Goal: Information Seeking & Learning: Learn about a topic

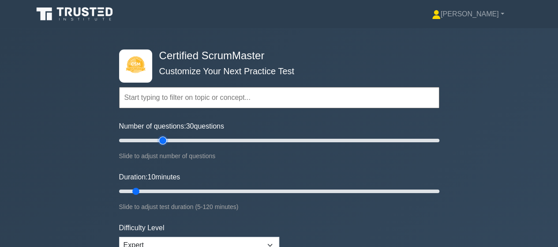
drag, startPoint x: 131, startPoint y: 139, endPoint x: 162, endPoint y: 136, distance: 30.7
click at [162, 136] on input "Number of questions: 30 questions" at bounding box center [279, 140] width 320 height 11
drag, startPoint x: 163, startPoint y: 140, endPoint x: 175, endPoint y: 173, distance: 35.2
type input "50"
click at [195, 144] on input "Number of questions: 50 questions" at bounding box center [279, 140] width 320 height 11
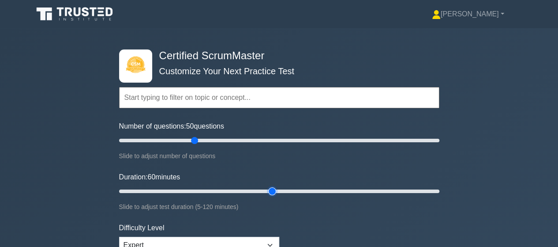
drag, startPoint x: 136, startPoint y: 189, endPoint x: 269, endPoint y: 193, distance: 133.0
type input "60"
click at [269, 193] on input "Duration: 60 minutes" at bounding box center [279, 191] width 320 height 11
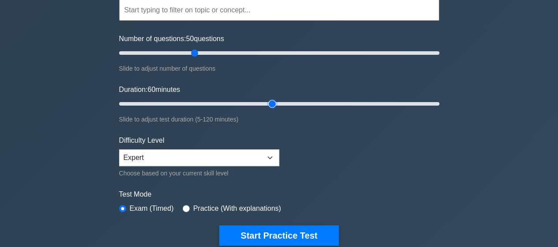
scroll to position [88, 0]
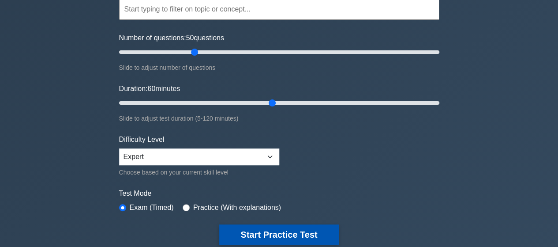
click at [300, 234] on button "Start Practice Test" at bounding box center [278, 234] width 119 height 20
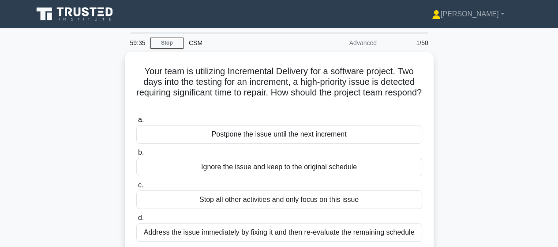
scroll to position [44, 0]
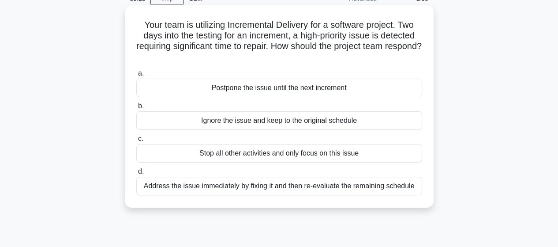
click at [375, 185] on div "Address the issue immediately by fixing it and then re-evaluate the remaining s…" at bounding box center [279, 186] width 286 height 19
click at [136, 174] on input "d. Address the issue immediately by fixing it and then re-evaluate the remainin…" at bounding box center [136, 172] width 0 height 6
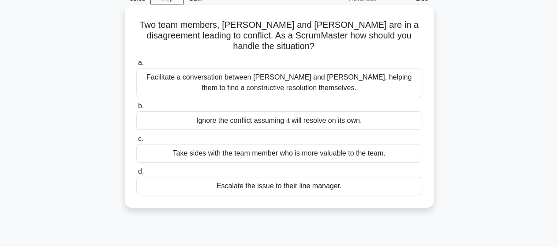
click at [406, 68] on div "Facilitate a conversation between Alice and Bob, helping them to find a constru…" at bounding box center [279, 82] width 286 height 29
click at [136, 66] on input "a. Facilitate a conversation between Alice and Bob, helping them to find a cons…" at bounding box center [136, 63] width 0 height 6
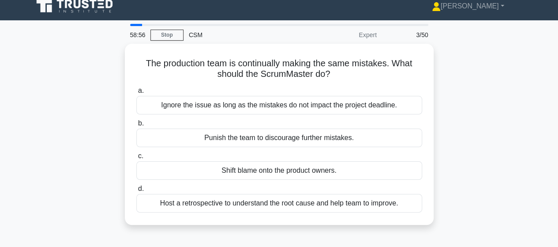
scroll to position [22, 0]
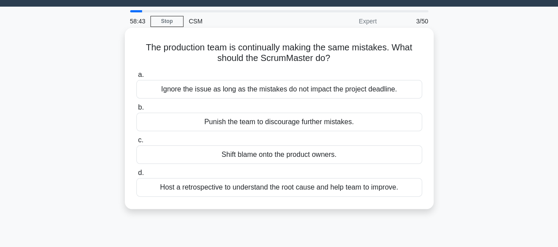
click at [379, 188] on div "Host a retrospective to understand the root cause and help team to improve." at bounding box center [279, 187] width 286 height 19
click at [136, 176] on input "d. Host a retrospective to understand the root cause and help team to improve." at bounding box center [136, 173] width 0 height 6
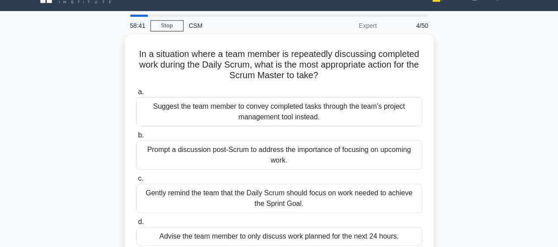
scroll to position [44, 0]
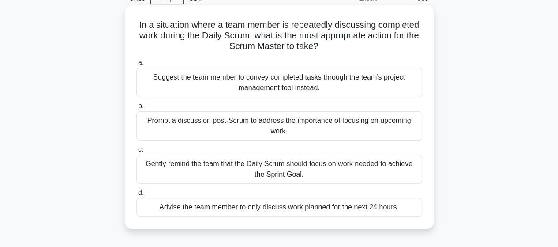
click at [387, 169] on div "Gently remind the team that the Daily Scrum should focus on work needed to achi…" at bounding box center [279, 169] width 286 height 29
click at [136, 152] on input "c. Gently remind the team that the Daily Scrum should focus on work needed to a…" at bounding box center [136, 150] width 0 height 6
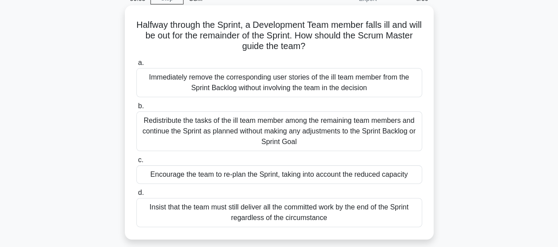
click at [378, 173] on div "Encourage the team to re-plan the Sprint, taking into account the reduced capac…" at bounding box center [279, 174] width 286 height 19
click at [136, 163] on input "c. Encourage the team to re-plan the Sprint, taking into account the reduced ca…" at bounding box center [136, 160] width 0 height 6
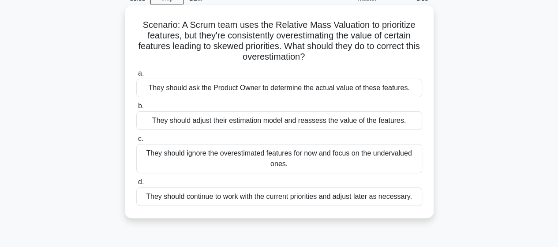
click at [391, 91] on div "They should ask the Product Owner to determine the actual value of these featur…" at bounding box center [279, 88] width 286 height 19
click at [136, 76] on input "a. They should ask the Product Owner to determine the actual value of these fea…" at bounding box center [136, 74] width 0 height 6
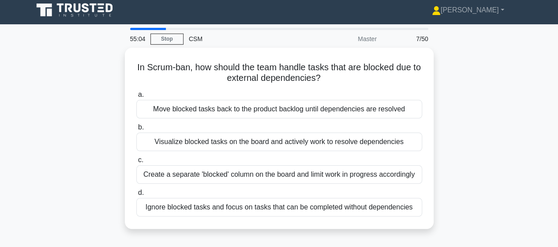
scroll to position [0, 0]
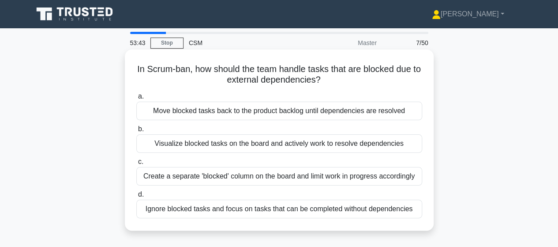
click at [391, 109] on div "Move blocked tasks back to the product backlog until dependencies are resolved" at bounding box center [279, 111] width 286 height 19
click at [136, 99] on input "a. Move blocked tasks back to the product backlog until dependencies are resolv…" at bounding box center [136, 97] width 0 height 6
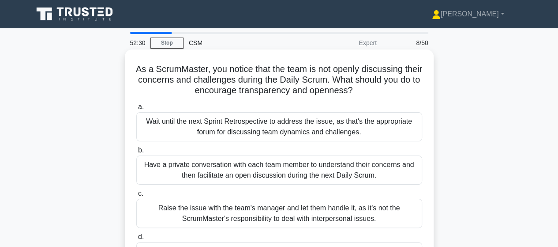
click at [347, 130] on div "Wait until the next Sprint Retrospective to address the issue, as that's the ap…" at bounding box center [279, 126] width 286 height 29
click at [136, 110] on input "a. Wait until the next Sprint Retrospective to address the issue, as that's the…" at bounding box center [136, 107] width 0 height 6
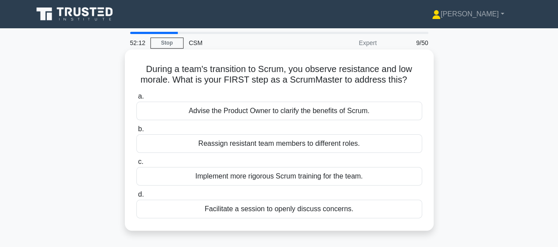
click at [314, 211] on div "Facilitate a session to openly discuss concerns." at bounding box center [279, 209] width 286 height 19
click at [136, 197] on input "d. Facilitate a session to openly discuss concerns." at bounding box center [136, 195] width 0 height 6
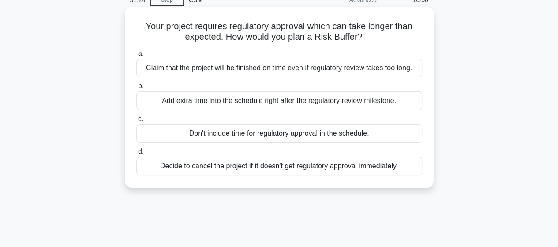
scroll to position [44, 0]
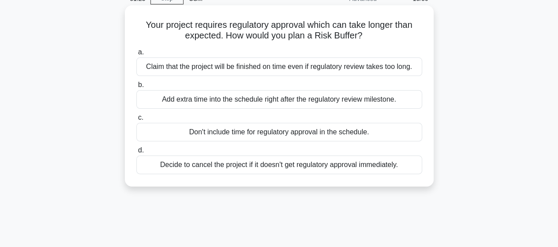
click at [381, 166] on div "Decide to cancel the project if it doesn't get regulatory approval immediately." at bounding box center [279, 164] width 286 height 19
click at [136, 153] on input "d. Decide to cancel the project if it doesn't get regulatory approval immediate…" at bounding box center [136, 150] width 0 height 6
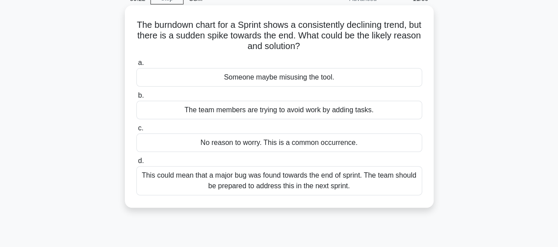
click at [367, 178] on div "This could mean that a major bug was found towards the end of sprint. The team …" at bounding box center [279, 180] width 286 height 29
click at [136, 164] on input "d. This could mean that a major bug was found towards the end of sprint. The te…" at bounding box center [136, 161] width 0 height 6
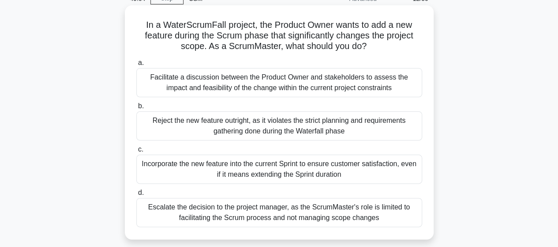
click at [343, 81] on div "Facilitate a discussion between the Product Owner and stakeholders to assess th…" at bounding box center [279, 82] width 286 height 29
click at [136, 66] on input "a. Facilitate a discussion between the Product Owner and stakeholders to assess…" at bounding box center [136, 63] width 0 height 6
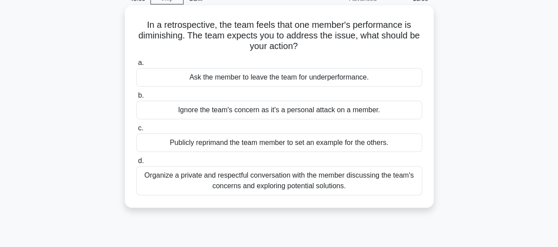
click at [357, 180] on div "Organize a private and respectful conversation with the member discussing the t…" at bounding box center [279, 180] width 286 height 29
click at [136, 164] on input "d. Organize a private and respectful conversation with the member discussing th…" at bounding box center [136, 161] width 0 height 6
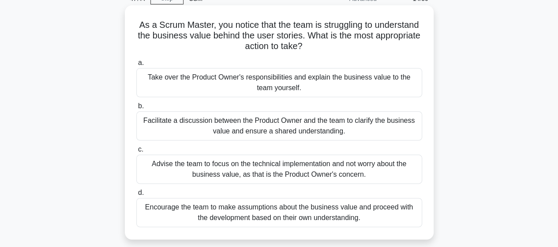
click at [400, 122] on div "Facilitate a discussion between the Product Owner and the team to clarify the b…" at bounding box center [279, 125] width 286 height 29
click at [136, 109] on input "b. Facilitate a discussion between the Product Owner and the team to clarify th…" at bounding box center [136, 106] width 0 height 6
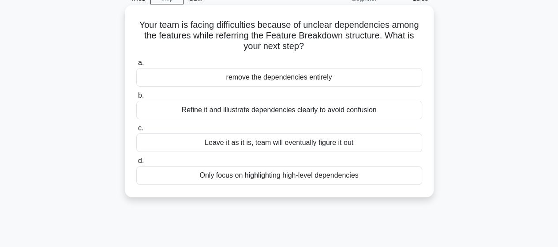
click at [399, 111] on div "Refine it and illustrate dependencies clearly to avoid confusion" at bounding box center [279, 110] width 286 height 19
click at [136, 98] on input "b. Refine it and illustrate dependencies clearly to avoid confusion" at bounding box center [136, 96] width 0 height 6
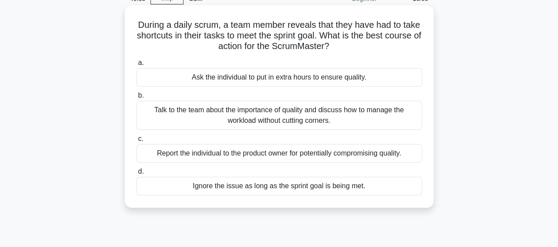
click at [388, 109] on div "Talk to the team about the importance of quality and discuss how to manage the …" at bounding box center [279, 115] width 286 height 29
click at [136, 98] on input "b. Talk to the team about the importance of quality and discuss how to manage t…" at bounding box center [136, 96] width 0 height 6
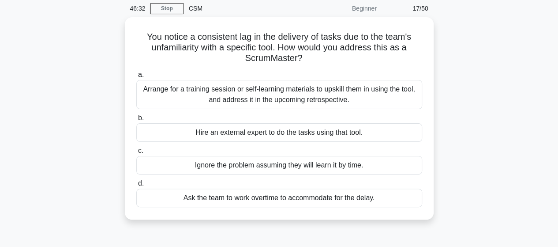
scroll to position [36, 0]
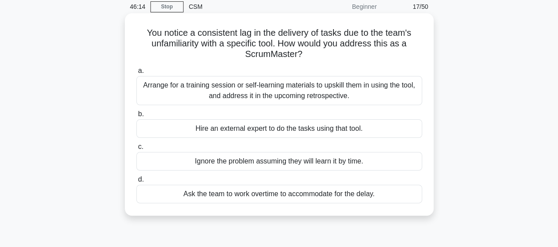
click at [385, 86] on div "Arrange for a training session or self-learning materials to upskill them in us…" at bounding box center [279, 90] width 286 height 29
click at [136, 74] on input "a. Arrange for a training session or self-learning materials to upskill them in…" at bounding box center [136, 71] width 0 height 6
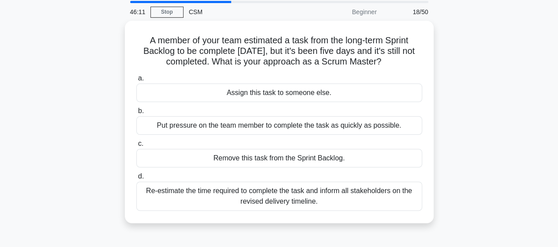
scroll to position [35, 0]
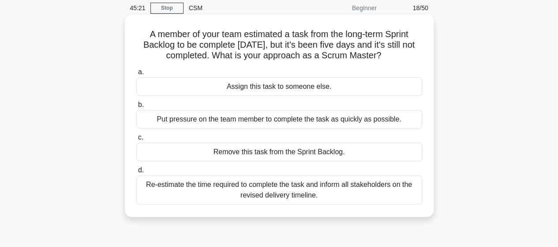
click at [391, 189] on div "Re-estimate the time required to complete the task and inform all stakeholders …" at bounding box center [279, 189] width 286 height 29
click at [136, 173] on input "d. Re-estimate the time required to complete the task and inform all stakeholde…" at bounding box center [136, 170] width 0 height 6
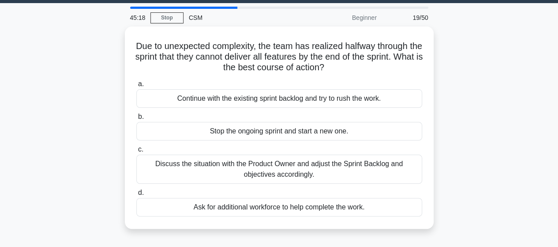
scroll to position [26, 0]
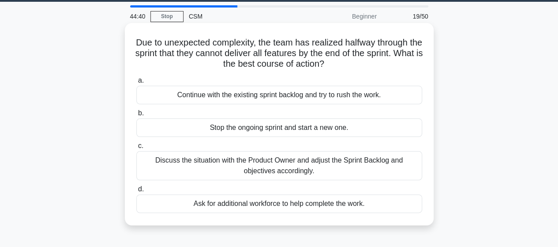
click at [387, 171] on div "Discuss the situation with the Product Owner and adjust the Sprint Backlog and …" at bounding box center [279, 165] width 286 height 29
click at [136, 149] on input "c. Discuss the situation with the Product Owner and adjust the Sprint Backlog a…" at bounding box center [136, 146] width 0 height 6
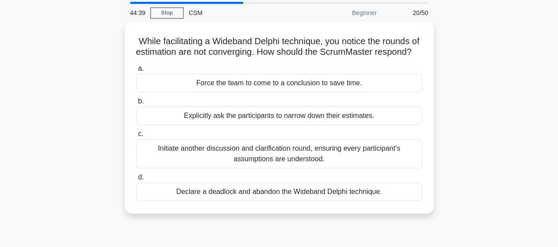
scroll to position [44, 0]
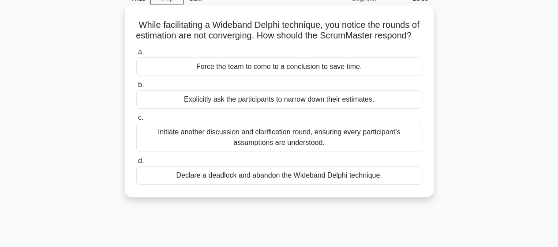
click at [372, 146] on div "Initiate another discussion and clarification round, ensuring every participant…" at bounding box center [279, 137] width 286 height 29
click at [136, 121] on input "c. Initiate another discussion and clarification round, ensuring every particip…" at bounding box center [136, 118] width 0 height 6
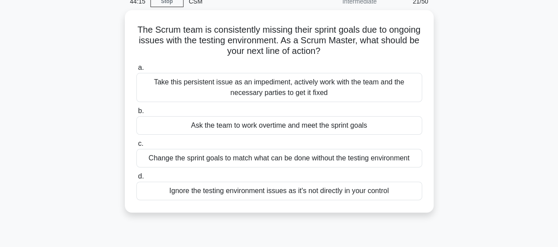
scroll to position [39, 0]
click at [347, 86] on div "Take this persistent issue as an impediment, actively work with the team and th…" at bounding box center [279, 87] width 286 height 29
click at [136, 71] on input "a. Take this persistent issue as an impediment, actively work with the team and…" at bounding box center [136, 68] width 0 height 6
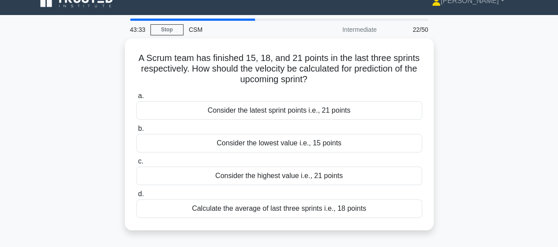
scroll to position [17, 0]
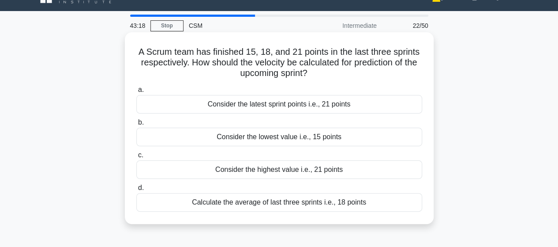
click at [335, 204] on div "Calculate the average of last three sprints i.e., 18 points" at bounding box center [279, 202] width 286 height 19
click at [136, 191] on input "d. Calculate the average of last three sprints i.e., 18 points" at bounding box center [136, 188] width 0 height 6
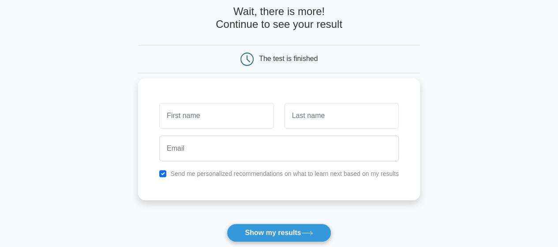
scroll to position [132, 0]
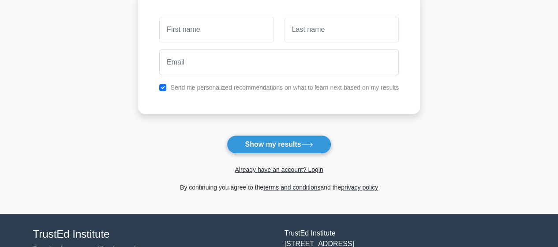
drag, startPoint x: 286, startPoint y: 144, endPoint x: 434, endPoint y: 121, distance: 149.4
click at [286, 144] on button "Show my results" at bounding box center [279, 144] width 104 height 19
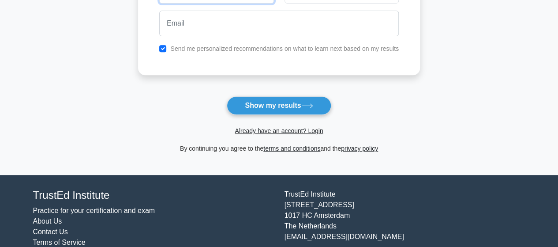
scroll to position [196, 0]
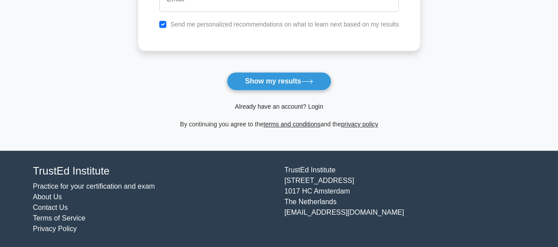
click at [287, 107] on link "Already have an account? Login" at bounding box center [279, 106] width 88 height 7
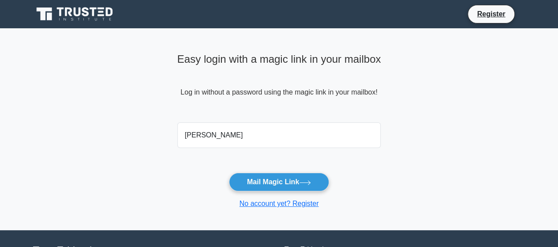
type input "noellee_07@hotmail.com"
click at [229, 173] on button "Mail Magic Link" at bounding box center [279, 182] width 100 height 19
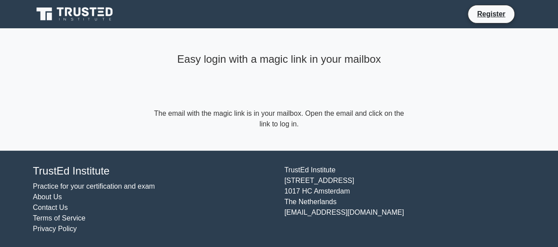
click at [105, 12] on icon at bounding box center [75, 14] width 85 height 17
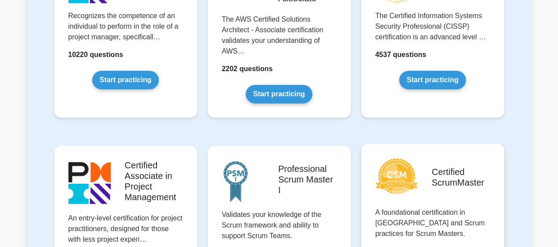
scroll to position [309, 0]
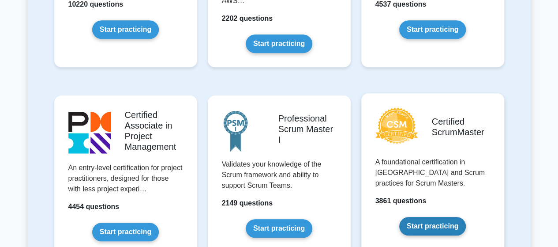
click at [440, 226] on link "Start practicing" at bounding box center [433, 226] width 67 height 19
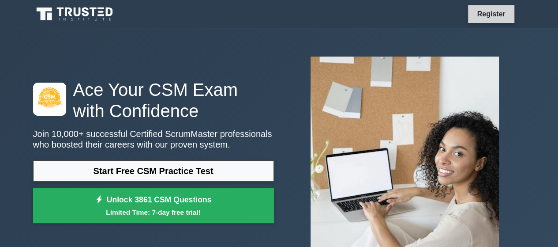
click at [486, 12] on link "Register" at bounding box center [491, 13] width 39 height 11
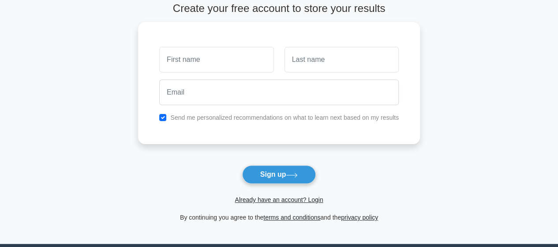
scroll to position [132, 0]
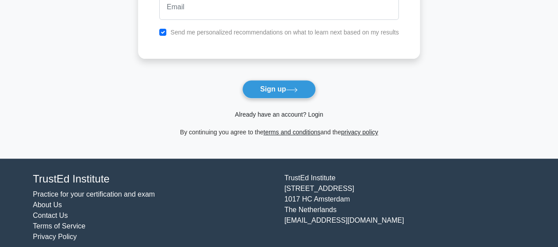
click at [291, 114] on link "Already have an account? Login" at bounding box center [279, 114] width 88 height 7
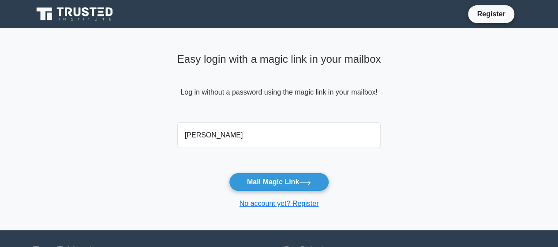
type input "[EMAIL_ADDRESS][DOMAIN_NAME]"
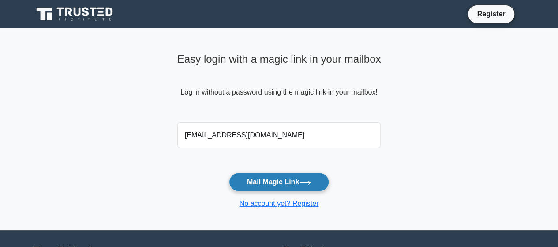
click at [278, 179] on button "Mail Magic Link" at bounding box center [279, 182] width 100 height 19
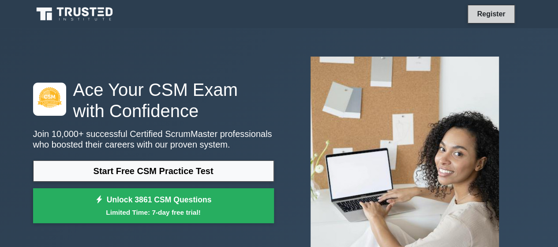
click at [494, 16] on link "Register" at bounding box center [491, 13] width 39 height 11
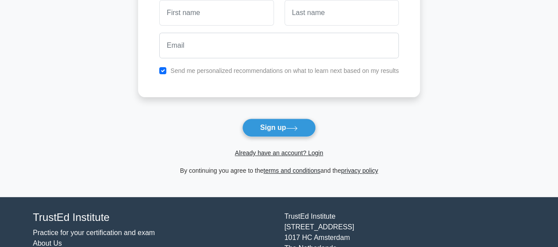
scroll to position [132, 0]
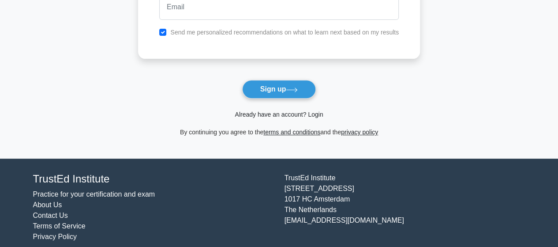
click at [299, 113] on link "Already have an account? Login" at bounding box center [279, 114] width 88 height 7
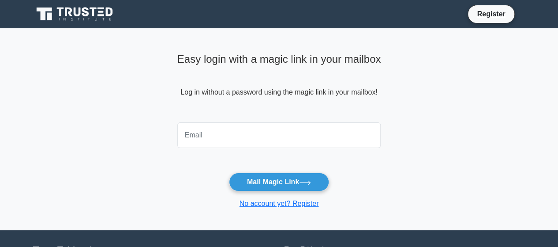
click at [285, 133] on input "email" at bounding box center [279, 135] width 204 height 26
type input "[EMAIL_ADDRESS][DOMAIN_NAME]"
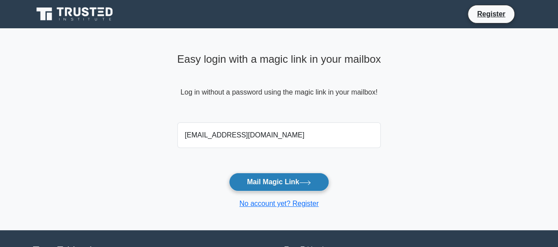
click at [311, 180] on icon at bounding box center [305, 182] width 12 height 5
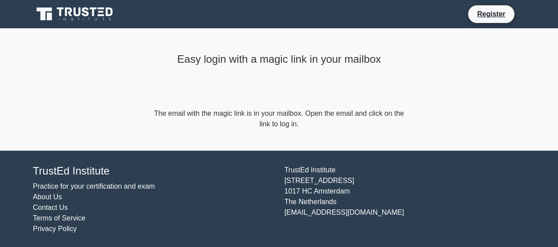
click at [387, 74] on div "Easy login with a magic link in your mailbox" at bounding box center [279, 78] width 254 height 59
click at [293, 124] on form "The email with the magic link is in your mailbox. Open the email and click on t…" at bounding box center [279, 118] width 254 height 21
click at [302, 111] on form "The email with the magic link is in your mailbox. Open the email and click on t…" at bounding box center [279, 118] width 254 height 21
click at [290, 123] on form "The email with the magic link is in your mailbox. Open the email and click on t…" at bounding box center [279, 118] width 254 height 21
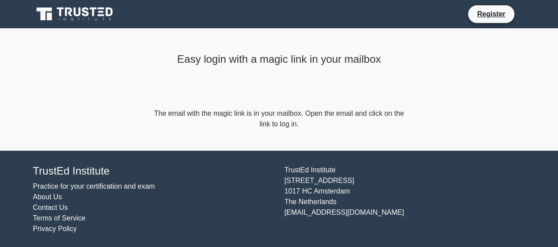
click at [290, 123] on form "The email with the magic link is in your mailbox. Open the email and click on t…" at bounding box center [279, 118] width 254 height 21
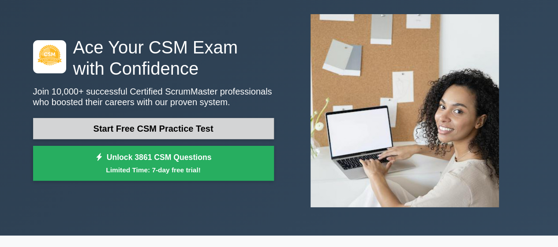
scroll to position [44, 0]
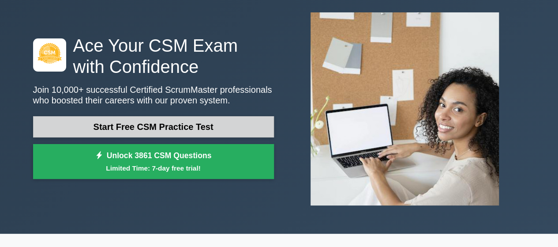
click at [201, 124] on link "Start Free CSM Practice Test" at bounding box center [153, 126] width 241 height 21
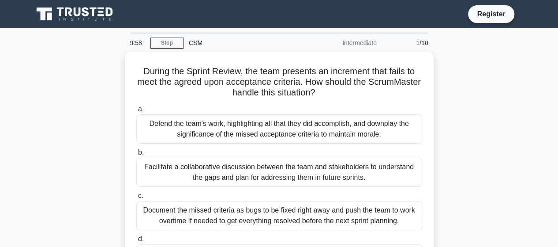
click at [109, 14] on icon at bounding box center [75, 14] width 85 height 17
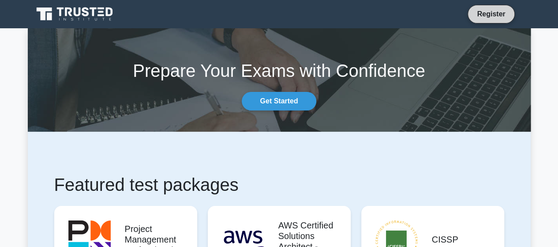
click at [491, 14] on link "Register" at bounding box center [491, 13] width 39 height 11
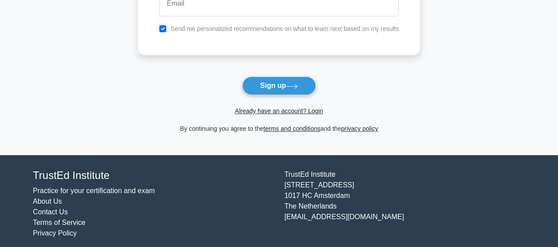
scroll to position [141, 0]
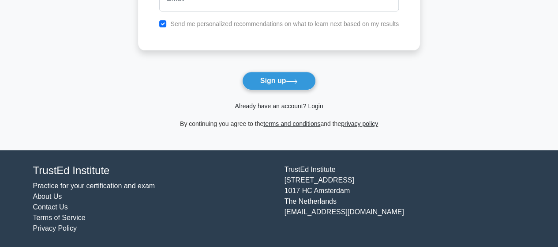
click at [317, 106] on link "Already have an account? Login" at bounding box center [279, 105] width 88 height 7
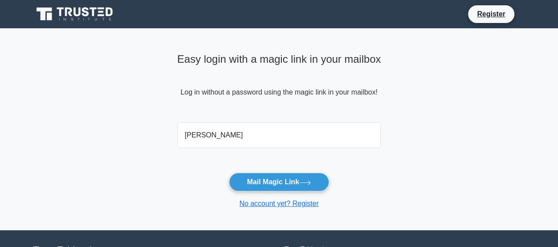
type input "[EMAIL_ADDRESS][DOMAIN_NAME]"
click at [417, 142] on main "Easy login with a magic link in your mailbox Log in without a password using th…" at bounding box center [279, 129] width 558 height 202
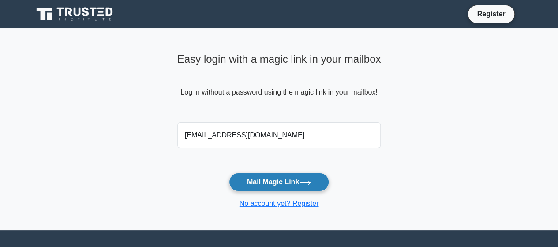
click at [282, 181] on button "Mail Magic Link" at bounding box center [279, 182] width 100 height 19
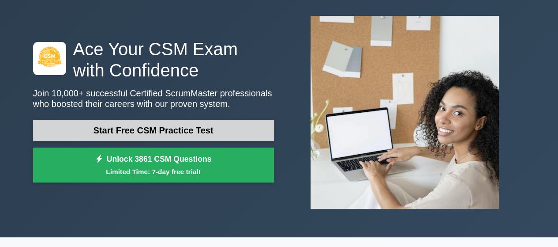
scroll to position [88, 0]
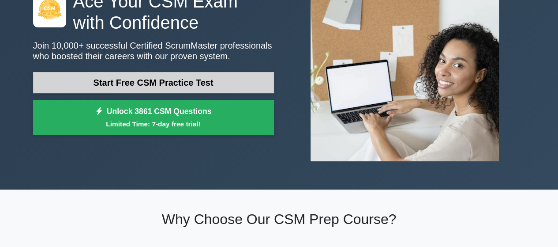
click at [182, 83] on link "Start Free CSM Practice Test" at bounding box center [153, 82] width 241 height 21
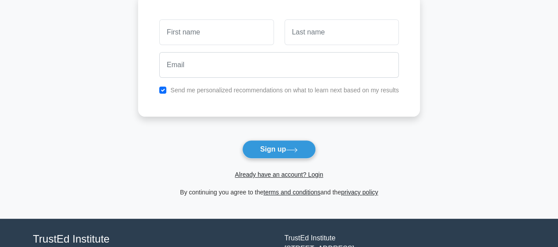
scroll to position [53, 0]
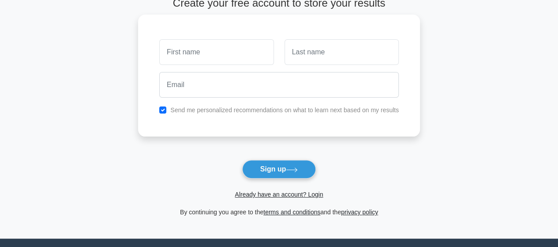
click at [264, 47] on input "text" at bounding box center [216, 52] width 114 height 26
type input "[PERSON_NAME]"
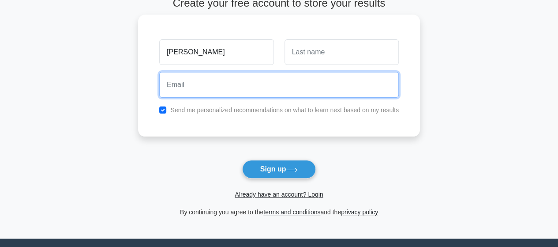
click at [269, 84] on input "email" at bounding box center [279, 85] width 240 height 26
type input "[EMAIL_ADDRESS][DOMAIN_NAME]"
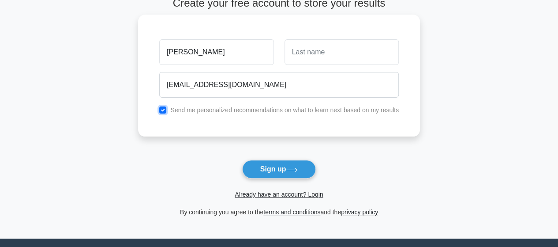
drag, startPoint x: 164, startPoint y: 109, endPoint x: 164, endPoint y: 116, distance: 6.6
click at [165, 110] on input "checkbox" at bounding box center [162, 109] width 7 height 7
checkbox input "false"
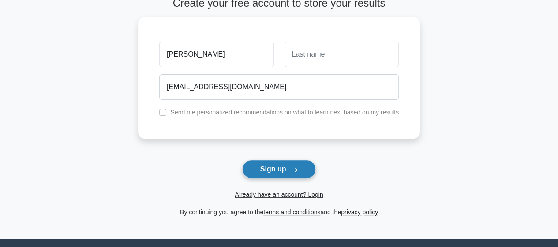
click at [271, 167] on button "Sign up" at bounding box center [279, 169] width 74 height 19
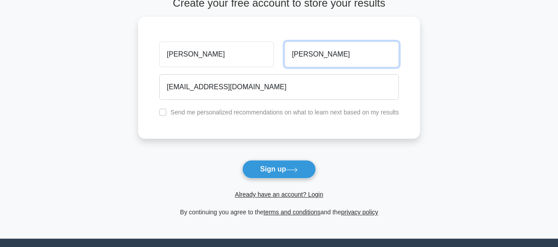
type input "[PERSON_NAME]"
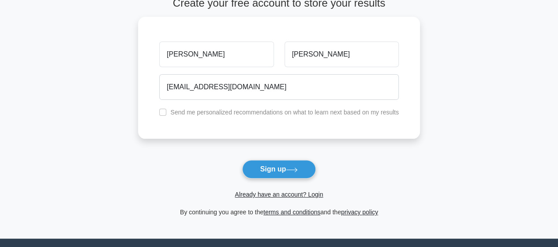
click at [389, 170] on form "Create your free account to store your results [PERSON_NAME] [PERSON_NAME] [EMA…" at bounding box center [279, 107] width 282 height 220
click at [279, 166] on button "Sign up" at bounding box center [279, 169] width 74 height 19
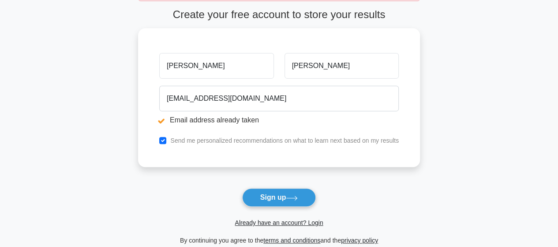
scroll to position [88, 0]
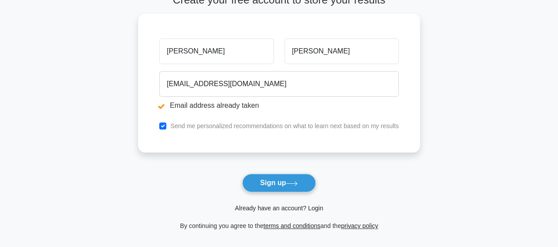
click at [302, 208] on link "Already have an account? Login" at bounding box center [279, 207] width 88 height 7
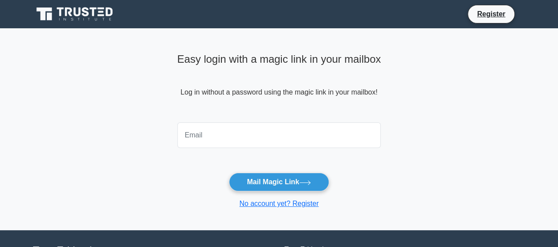
click at [310, 132] on input "email" at bounding box center [279, 135] width 204 height 26
type input "noellee_07@hotmail.com"
click at [363, 175] on form "noellee_07@hotmail.com Mail Magic Link No account yet? Register" at bounding box center [279, 164] width 204 height 90
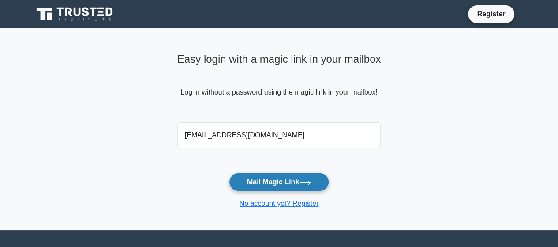
click at [283, 187] on button "Mail Magic Link" at bounding box center [279, 182] width 100 height 19
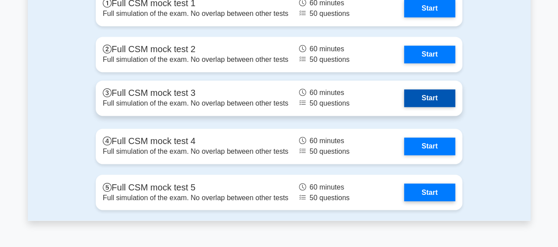
scroll to position [2253, 0]
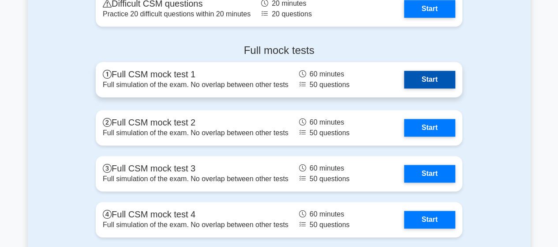
click at [430, 78] on link "Start" at bounding box center [429, 80] width 51 height 18
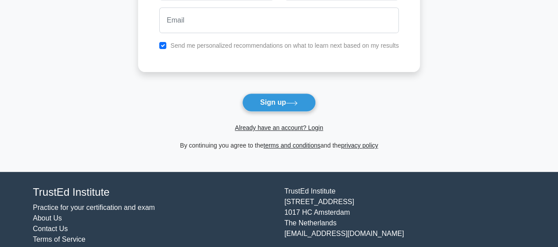
scroll to position [141, 0]
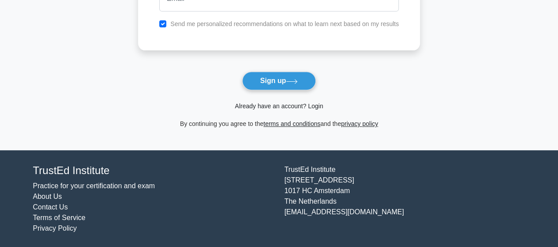
click at [306, 107] on link "Already have an account? Login" at bounding box center [279, 105] width 88 height 7
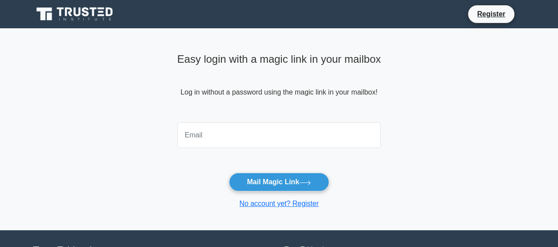
click at [276, 137] on input "email" at bounding box center [279, 135] width 204 height 26
type input "noellee_07@hotmail.com"
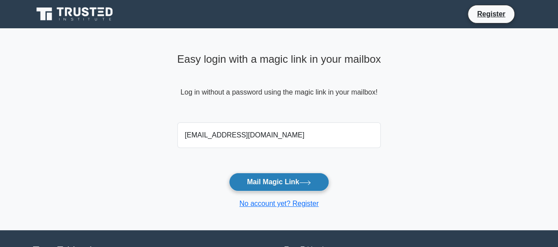
click at [272, 177] on button "Mail Magic Link" at bounding box center [279, 182] width 100 height 19
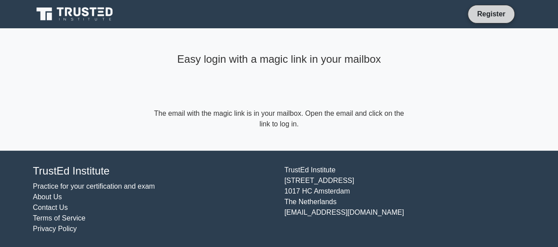
click at [491, 14] on link "Register" at bounding box center [491, 13] width 39 height 11
